Goal: Transaction & Acquisition: Book appointment/travel/reservation

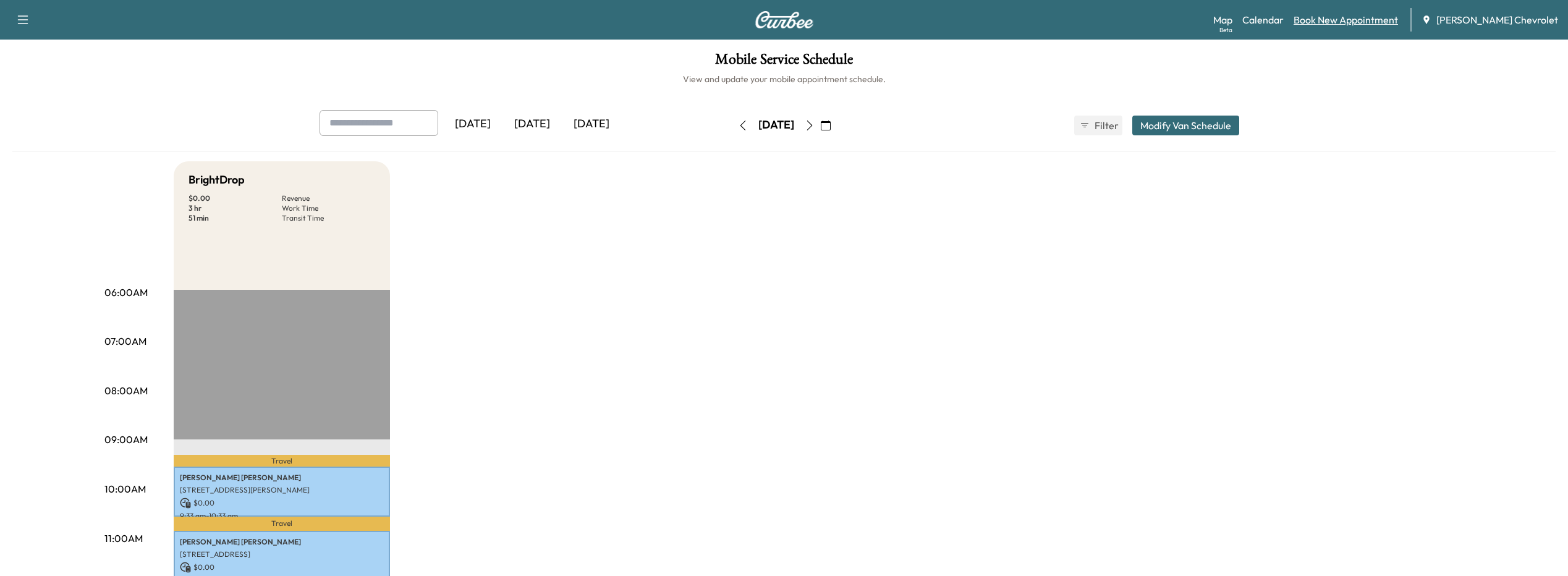
click at [1349, 22] on link "Book New Appointment" at bounding box center [1346, 20] width 104 height 15
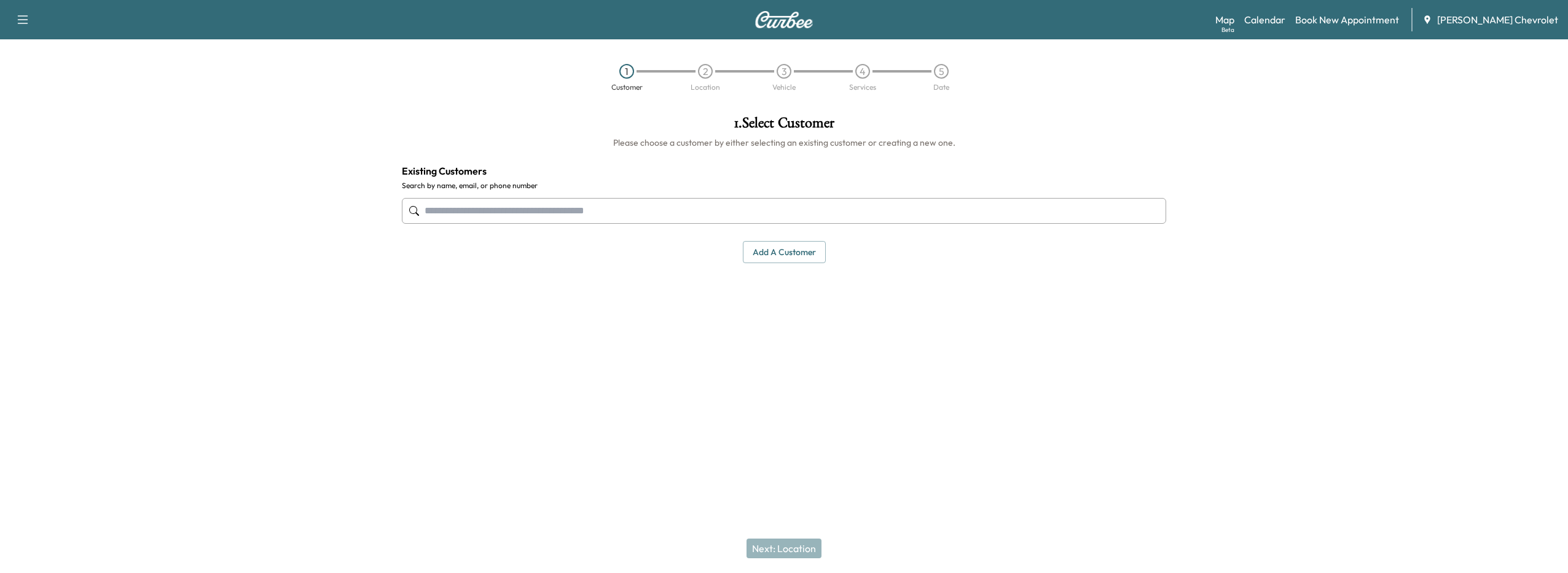
click at [436, 214] on input "text" at bounding box center [784, 211] width 764 height 26
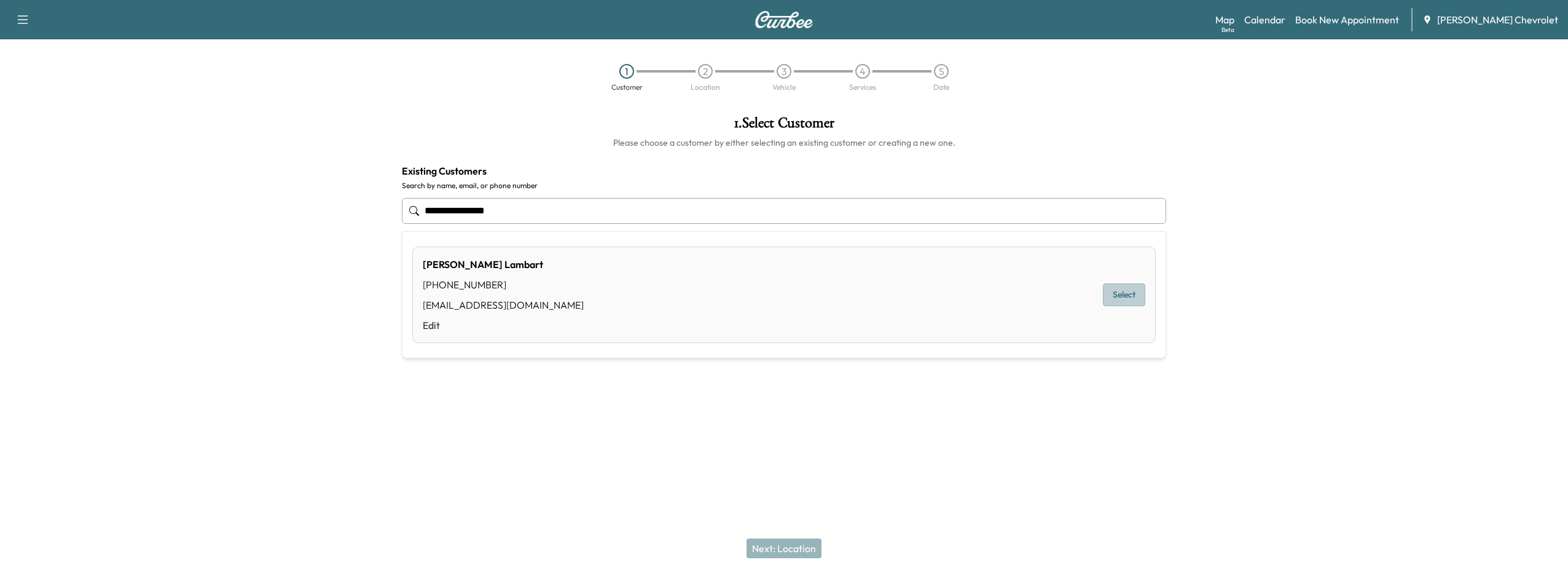
click at [1119, 301] on button "Select" at bounding box center [1123, 295] width 43 height 23
type input "**********"
click at [754, 545] on button "Next: Location" at bounding box center [784, 548] width 75 height 20
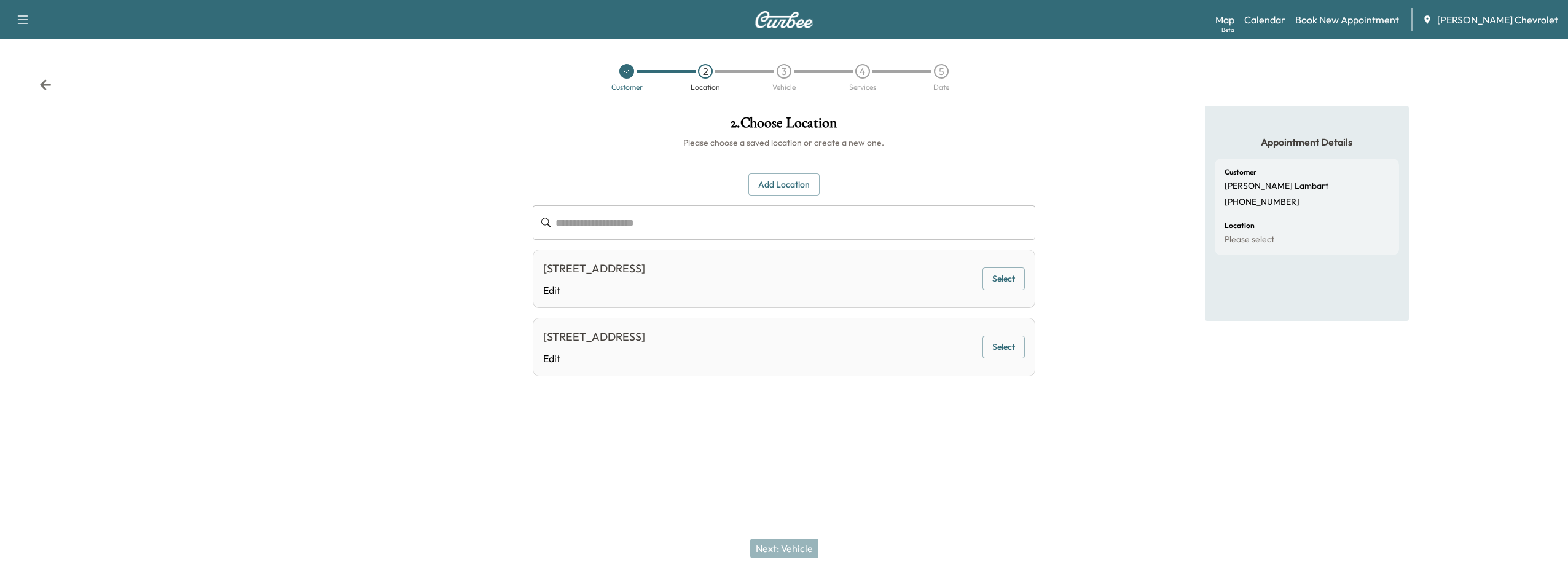
click at [1013, 282] on button "Select" at bounding box center [1004, 279] width 43 height 23
click at [788, 554] on button "Next: Vehicle" at bounding box center [784, 548] width 68 height 20
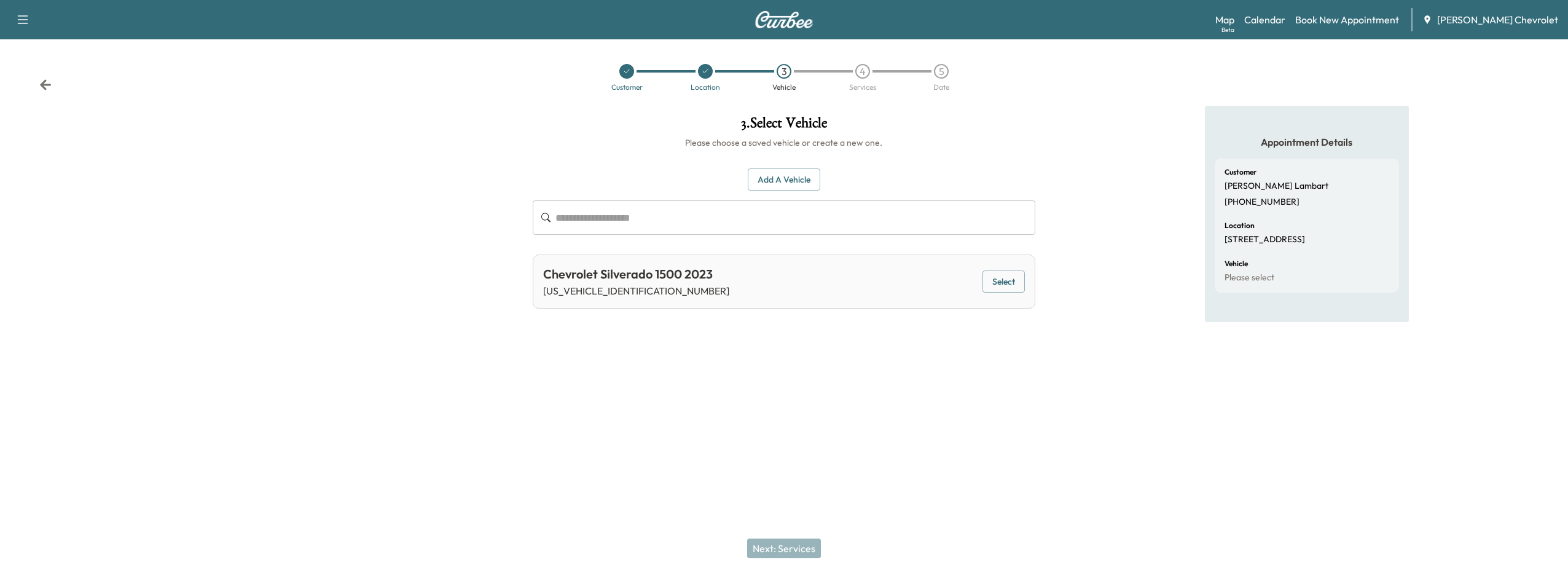
click at [714, 296] on div "Chevrolet Silverado 1500 2023 [US_VEHICLE_IDENTIFICATION_NUMBER] Select" at bounding box center [784, 281] width 503 height 54
click at [1019, 274] on button "Select" at bounding box center [1004, 282] width 43 height 23
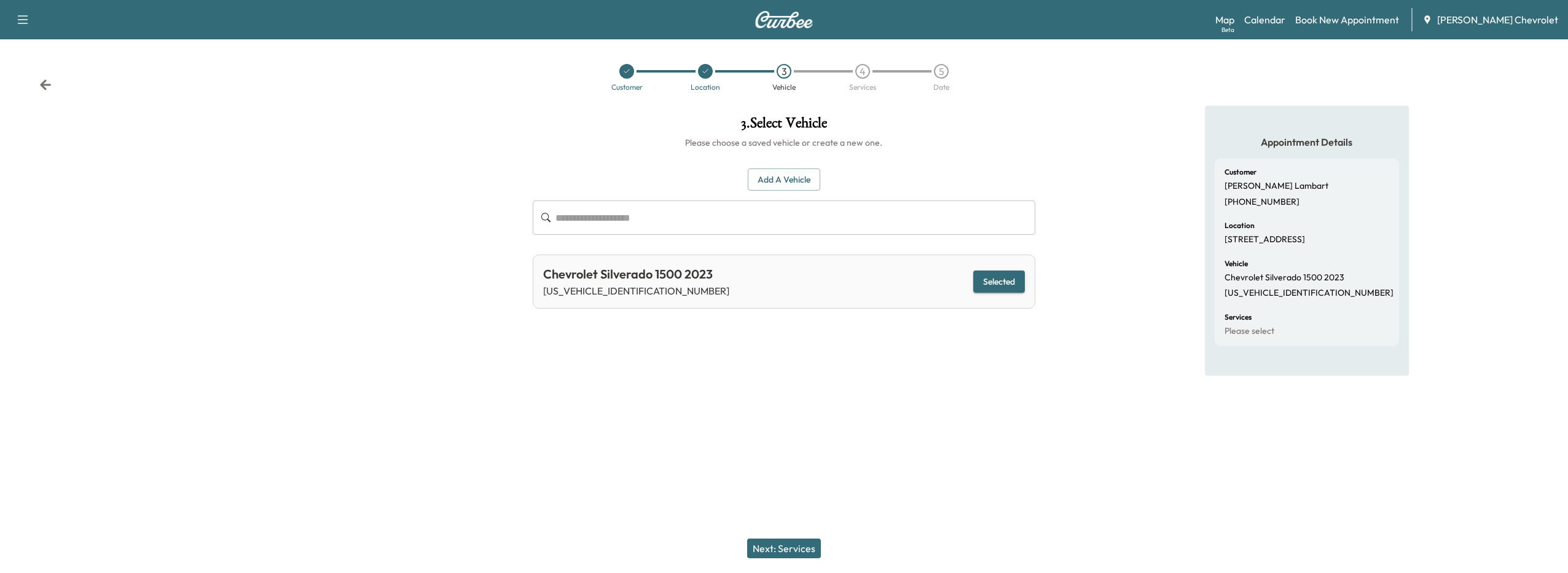
click at [773, 540] on button "Next: Services" at bounding box center [783, 548] width 74 height 20
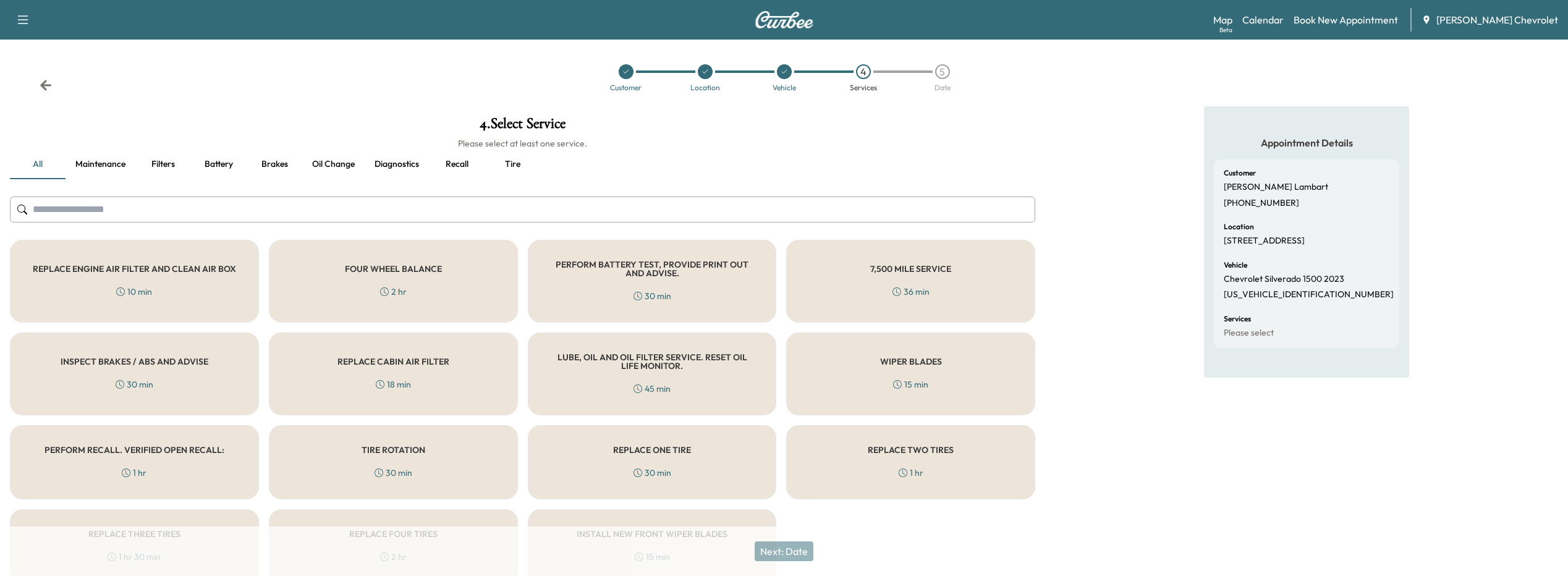
click at [236, 205] on input "text" at bounding box center [523, 209] width 1025 height 26
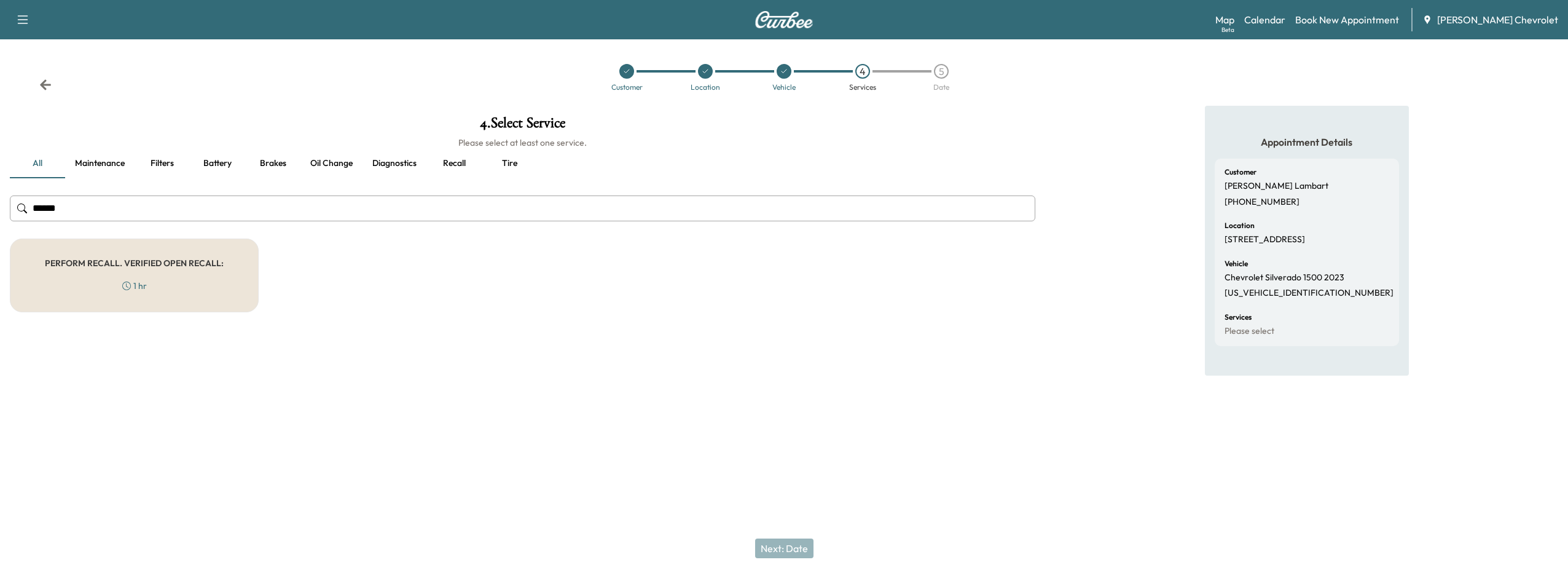
type input "******"
click at [115, 278] on div "PERFORM RECALL. VERIFIED OPEN RECALL: 1 hr" at bounding box center [134, 275] width 249 height 74
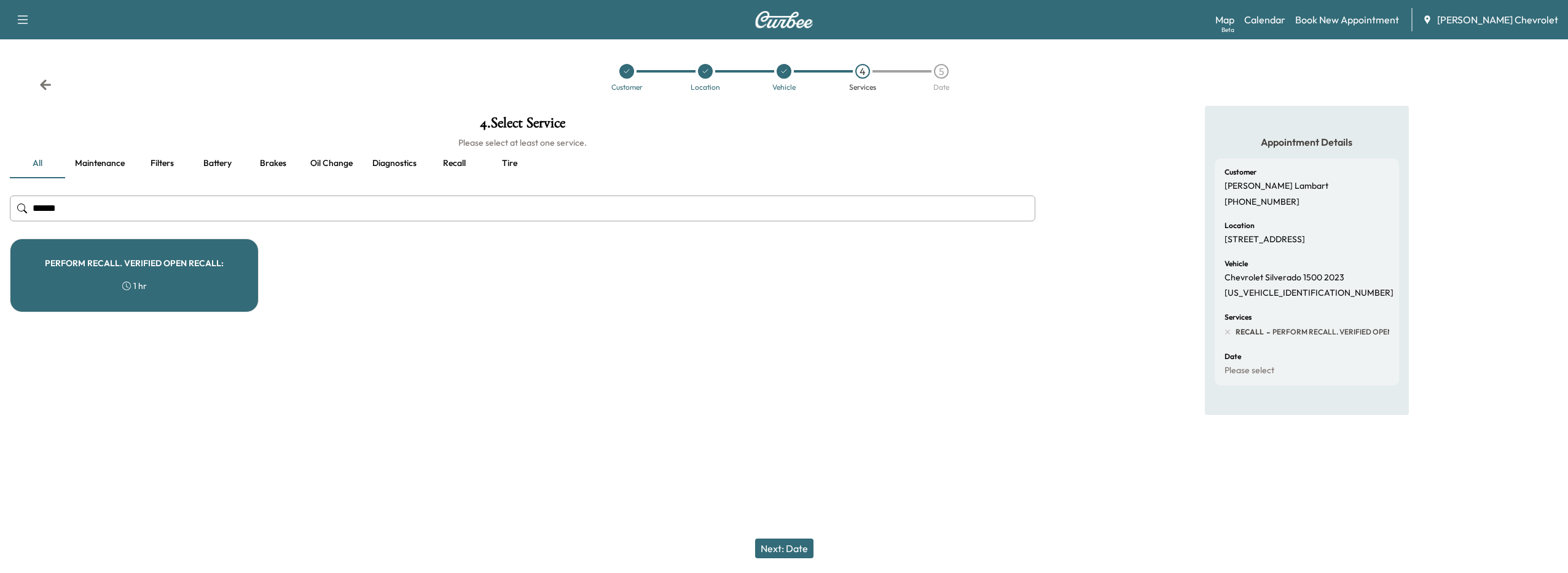
click at [771, 541] on button "Next: Date" at bounding box center [784, 548] width 58 height 20
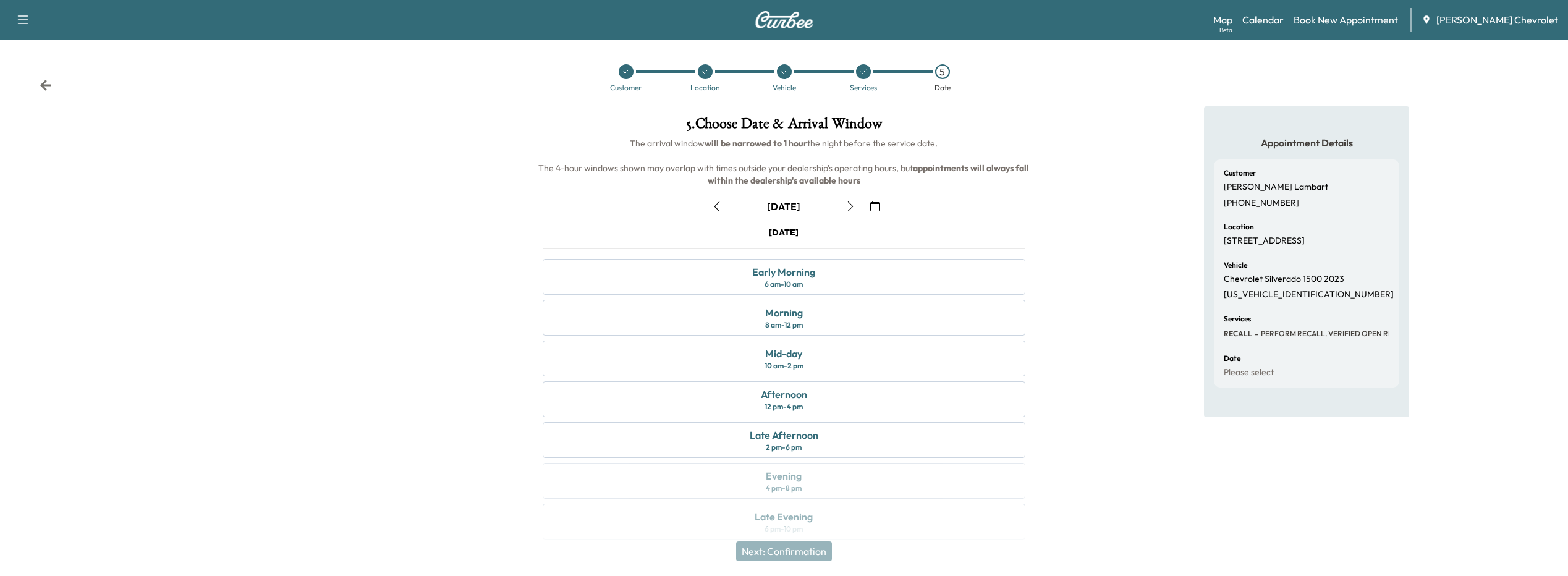
click at [873, 207] on icon "button" at bounding box center [875, 207] width 10 height 10
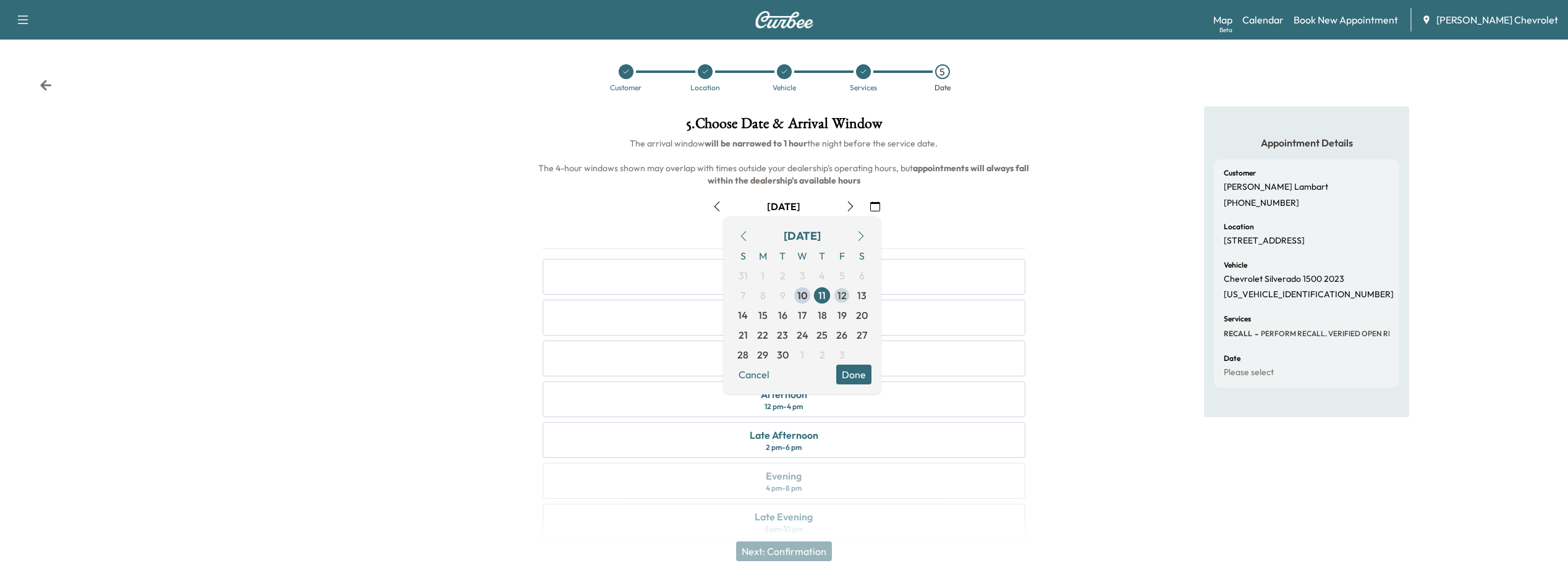
click at [845, 299] on span "12" at bounding box center [842, 295] width 10 height 15
click at [762, 313] on span "15" at bounding box center [763, 315] width 10 height 15
click at [851, 374] on button "Done" at bounding box center [854, 374] width 35 height 20
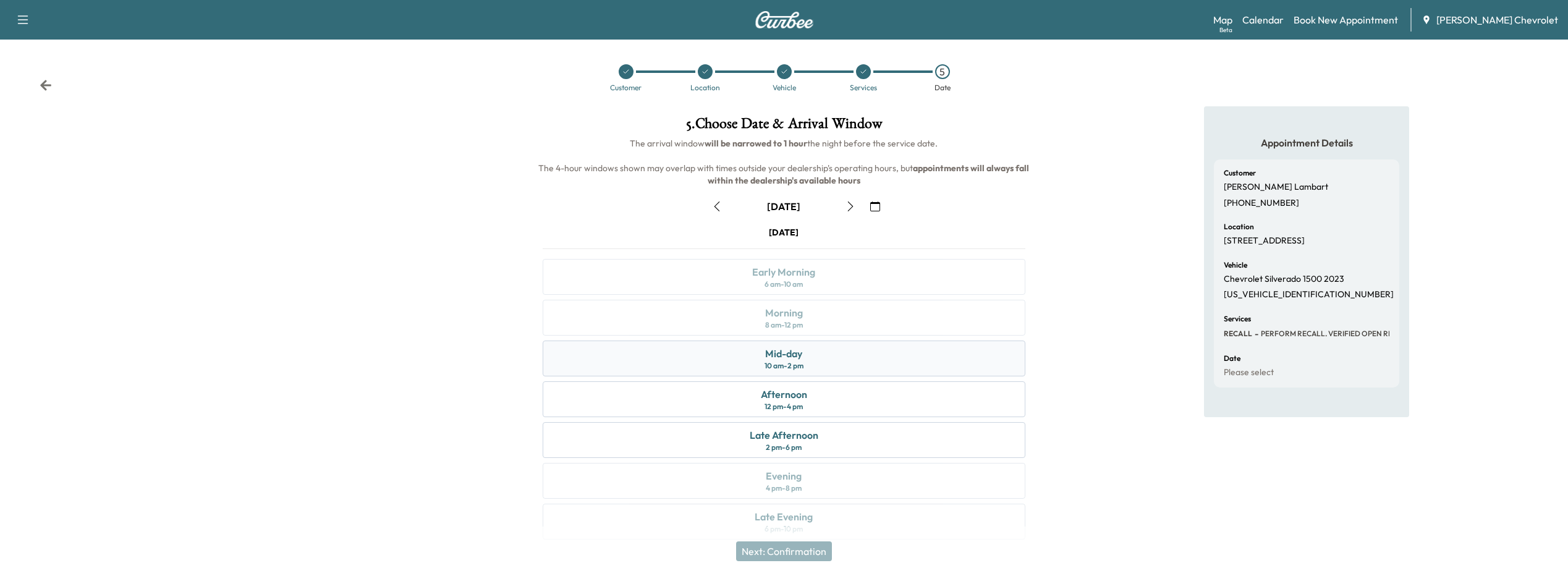
click at [789, 364] on div "10 am - 2 pm" at bounding box center [783, 365] width 39 height 10
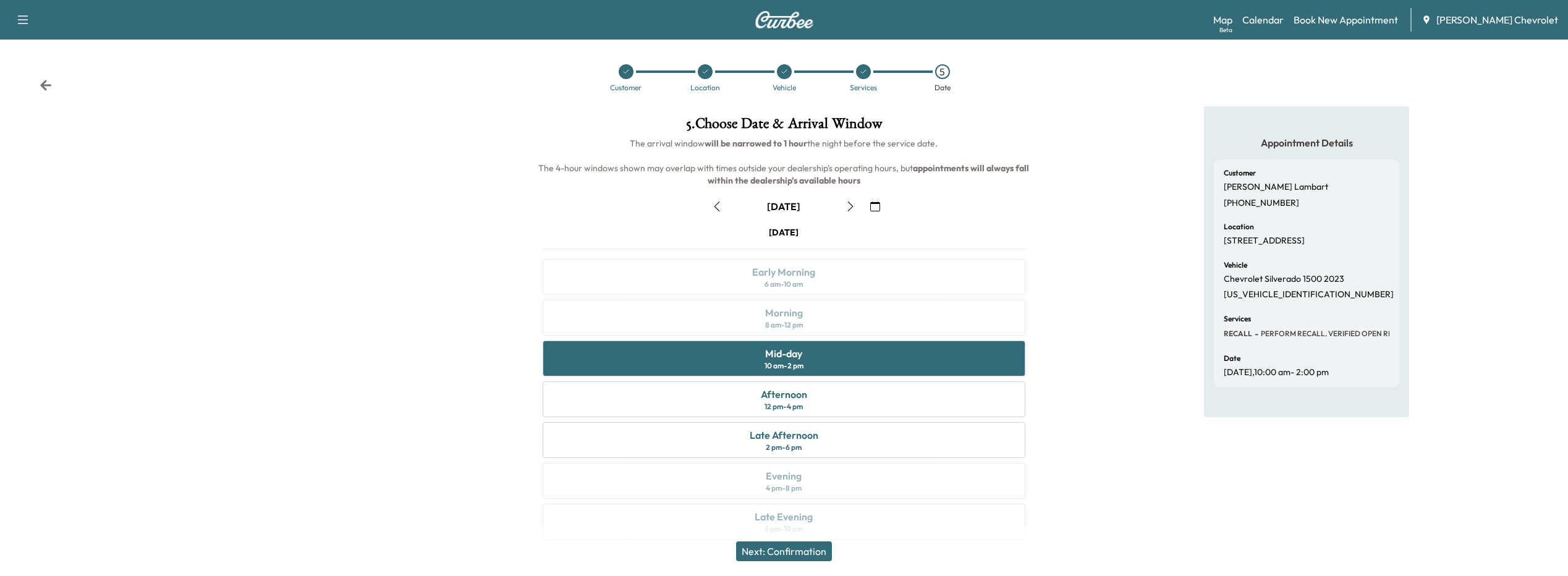
click at [804, 545] on button "Next: Confirmation" at bounding box center [784, 551] width 96 height 20
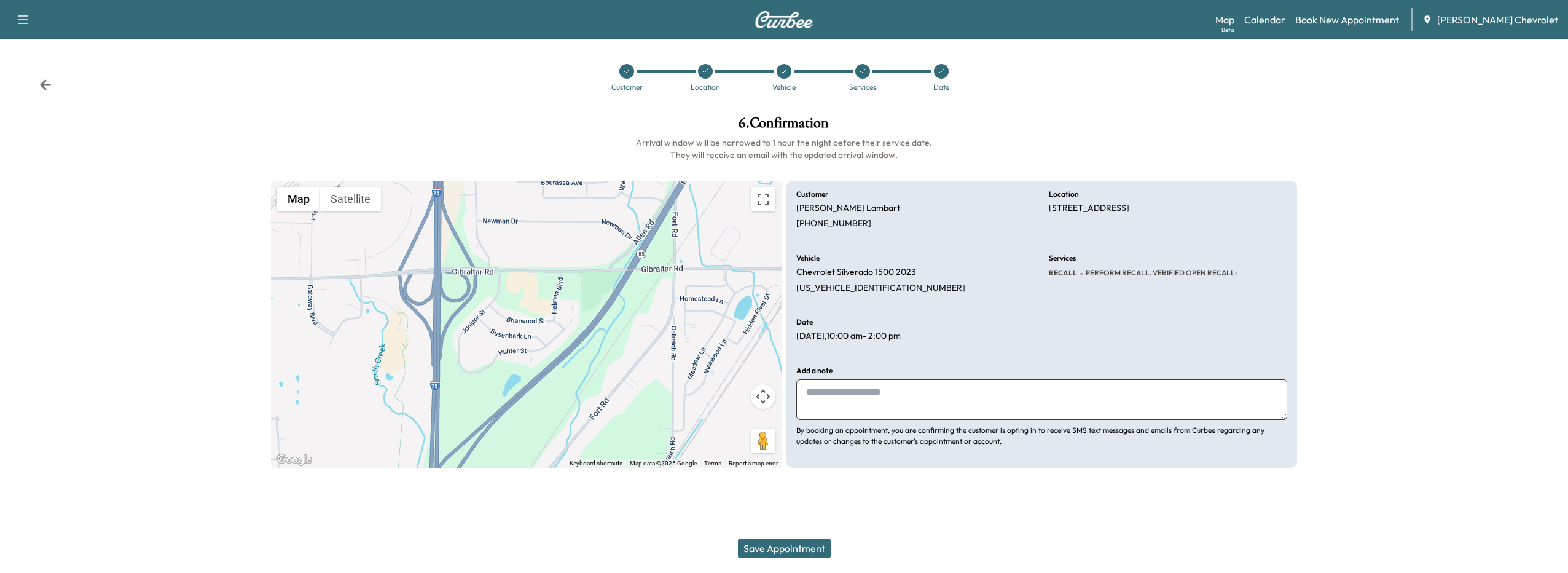
click at [743, 546] on button "Save Appointment" at bounding box center [784, 548] width 93 height 20
click at [804, 542] on button "Save Appointment" at bounding box center [784, 548] width 93 height 20
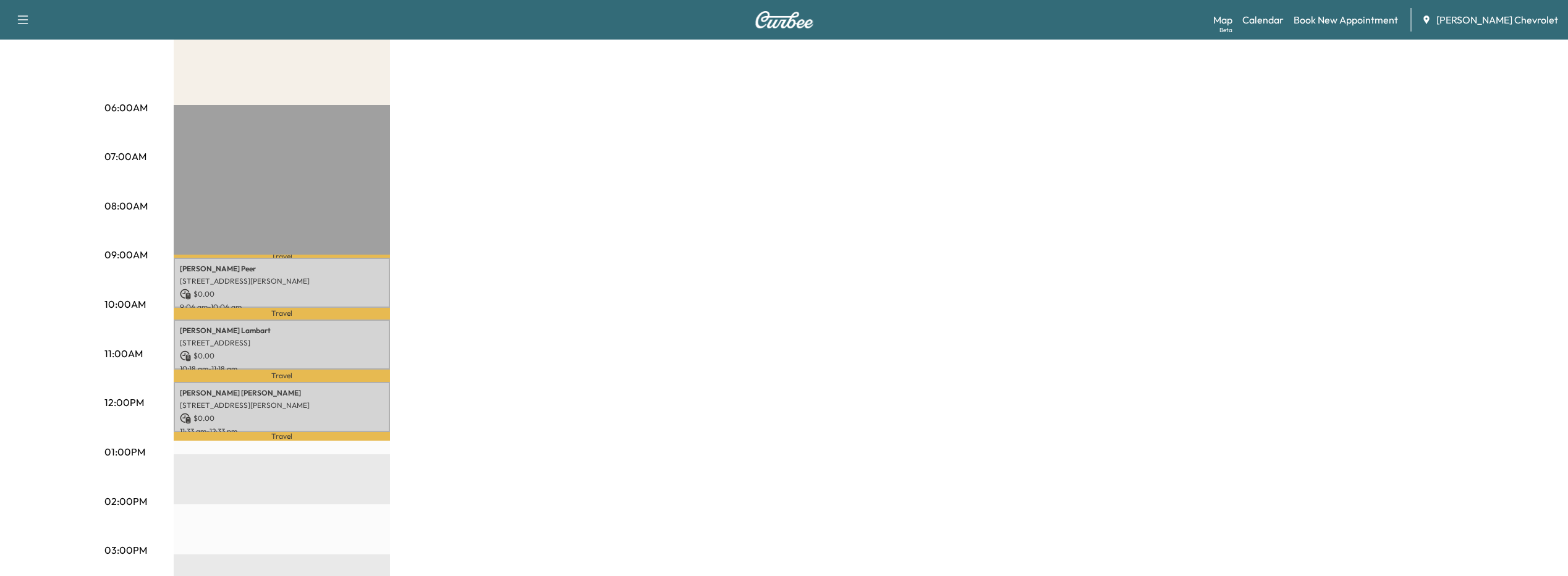
scroll to position [185, 0]
